Goal: Check status

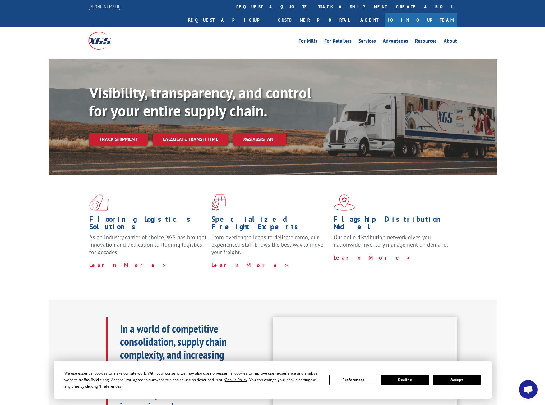
click at [473, 380] on button "Accept" at bounding box center [456, 380] width 48 height 11
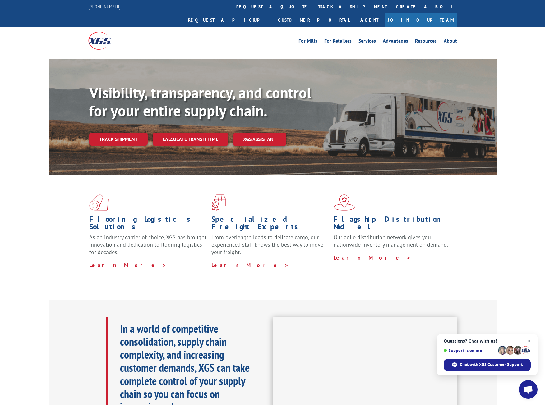
click at [530, 392] on span "Open chat" at bounding box center [528, 390] width 10 height 9
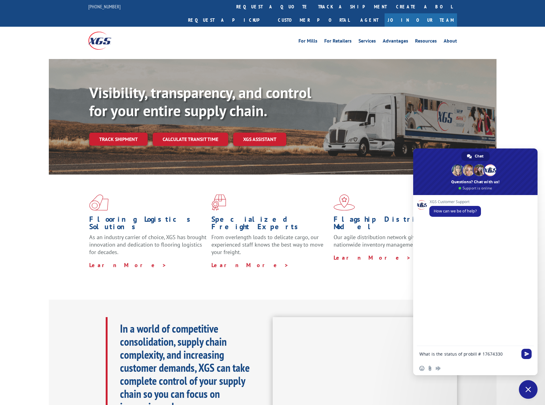
type textarea "What is the status of probill # 17674330?"
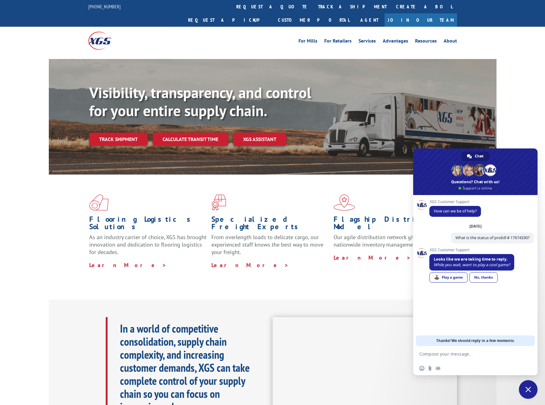
click at [446, 276] on div "🕹️ Play a game" at bounding box center [448, 277] width 38 height 10
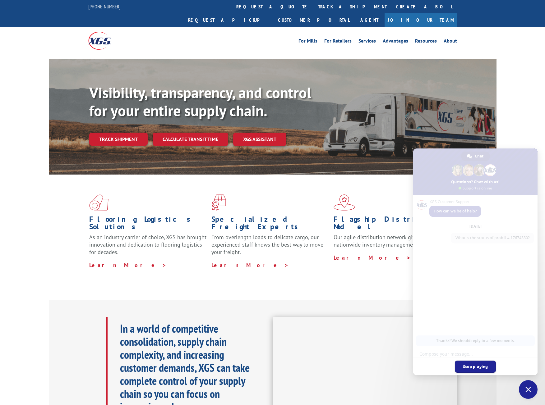
click at [478, 370] on span "Stop playing" at bounding box center [474, 367] width 41 height 12
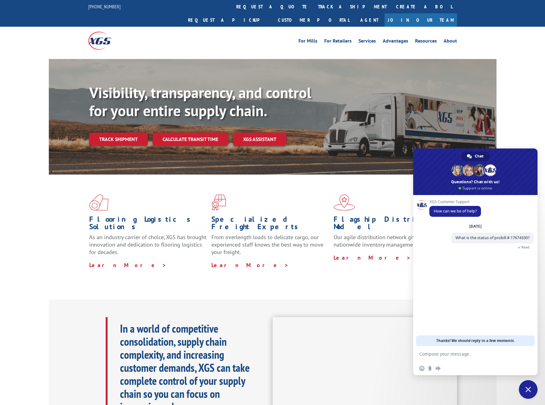
click at [313, 7] on link "track a shipment" at bounding box center [352, 6] width 78 height 13
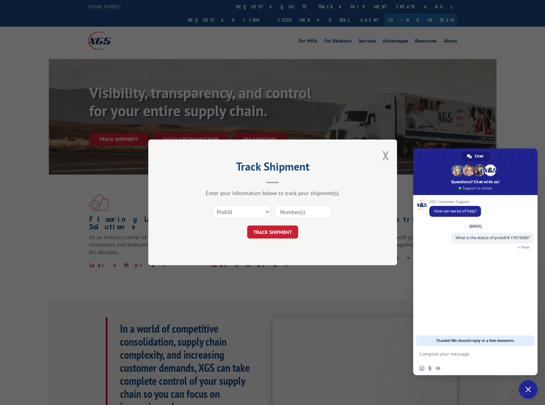
click at [288, 211] on input at bounding box center [303, 212] width 57 height 13
type input "17674330"
click at [291, 231] on button "TRACK SHIPMENT" at bounding box center [272, 232] width 51 height 13
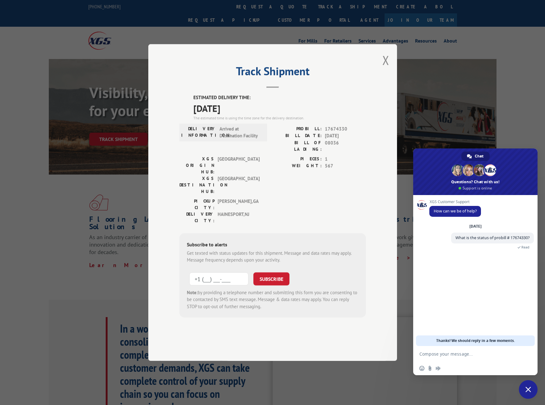
click at [223, 272] on input "+1 (___) ___-____" at bounding box center [218, 278] width 59 height 13
type input "[PHONE_NUMBER]"
click at [276, 272] on button "SUBSCRIBE" at bounding box center [271, 278] width 36 height 13
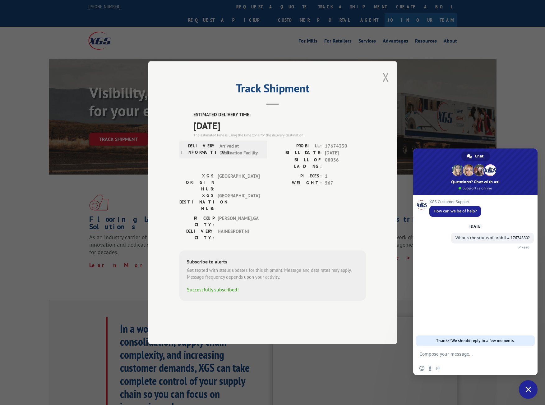
click at [385, 85] on button "Close modal" at bounding box center [385, 77] width 7 height 16
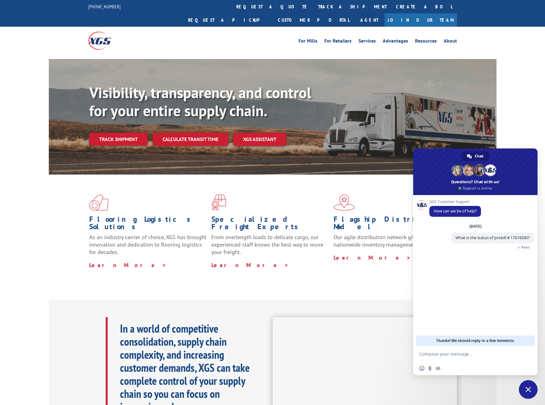
click at [524, 387] on span "Close chat" at bounding box center [527, 389] width 19 height 19
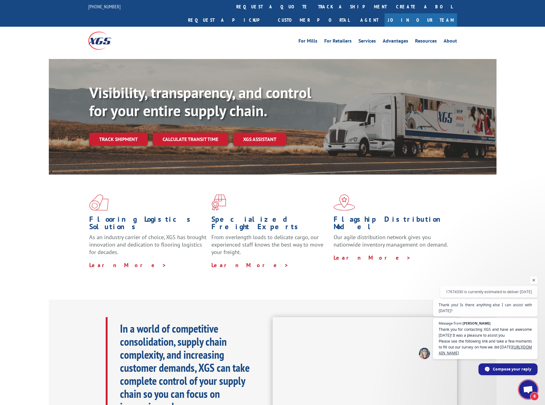
click at [528, 389] on span "Open chat" at bounding box center [528, 390] width 10 height 9
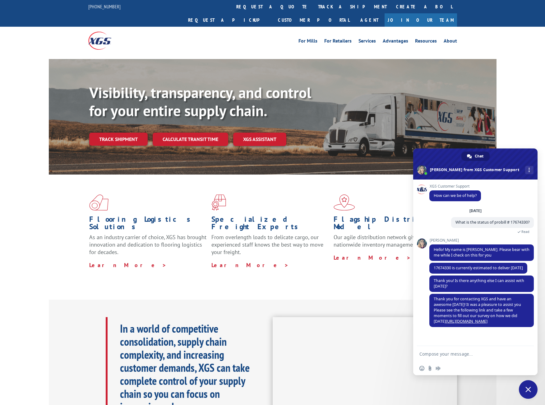
click at [470, 353] on textarea "Compose your message..." at bounding box center [468, 354] width 98 height 6
type textarea "Are you guys will give me a call to set up a delivery time?"
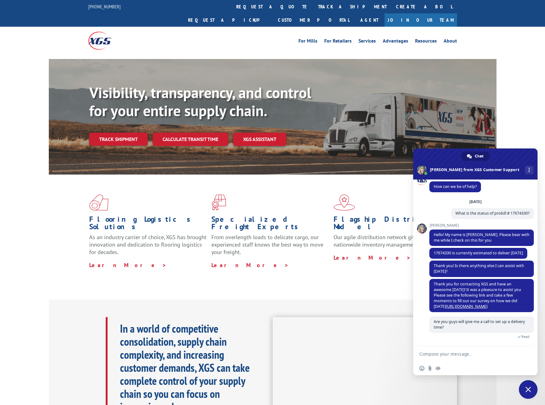
scroll to position [42, 0]
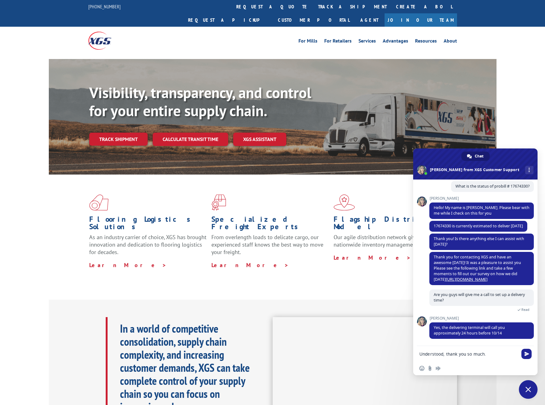
type textarea "Understood, thank you so much."
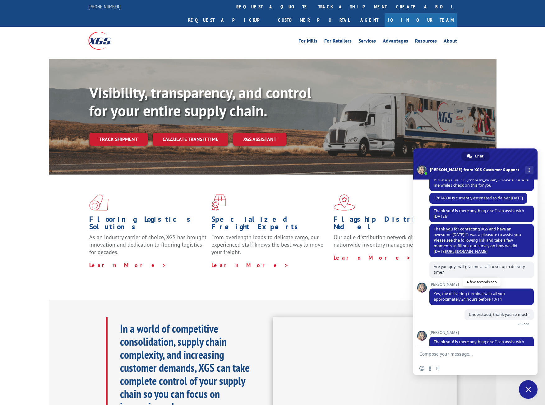
scroll to position [84, 0]
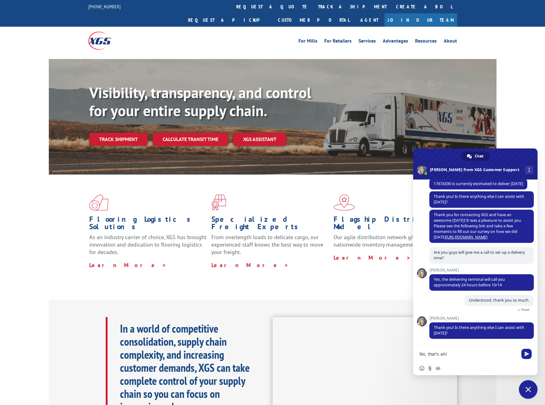
type textarea "No, that's all/"
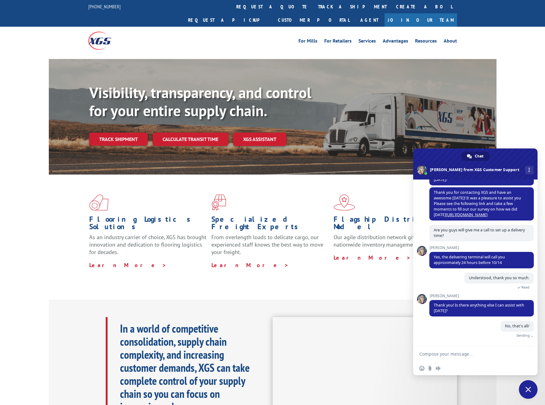
scroll to position [99, 0]
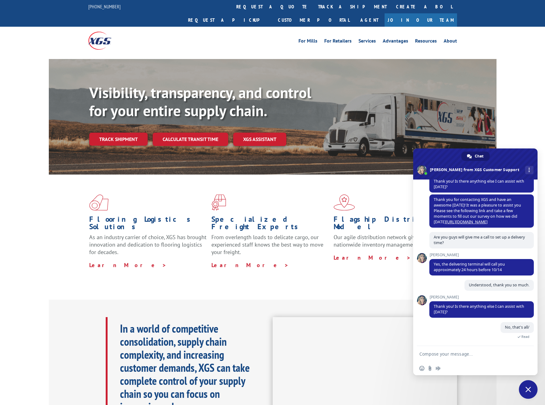
click at [528, 387] on span "Close chat" at bounding box center [528, 390] width 6 height 6
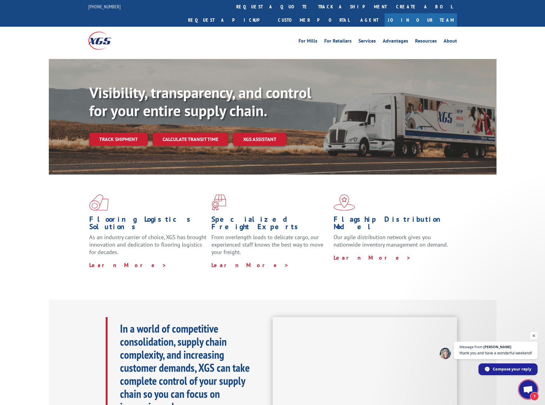
scroll to position [121, 0]
